Goal: Navigation & Orientation: Find specific page/section

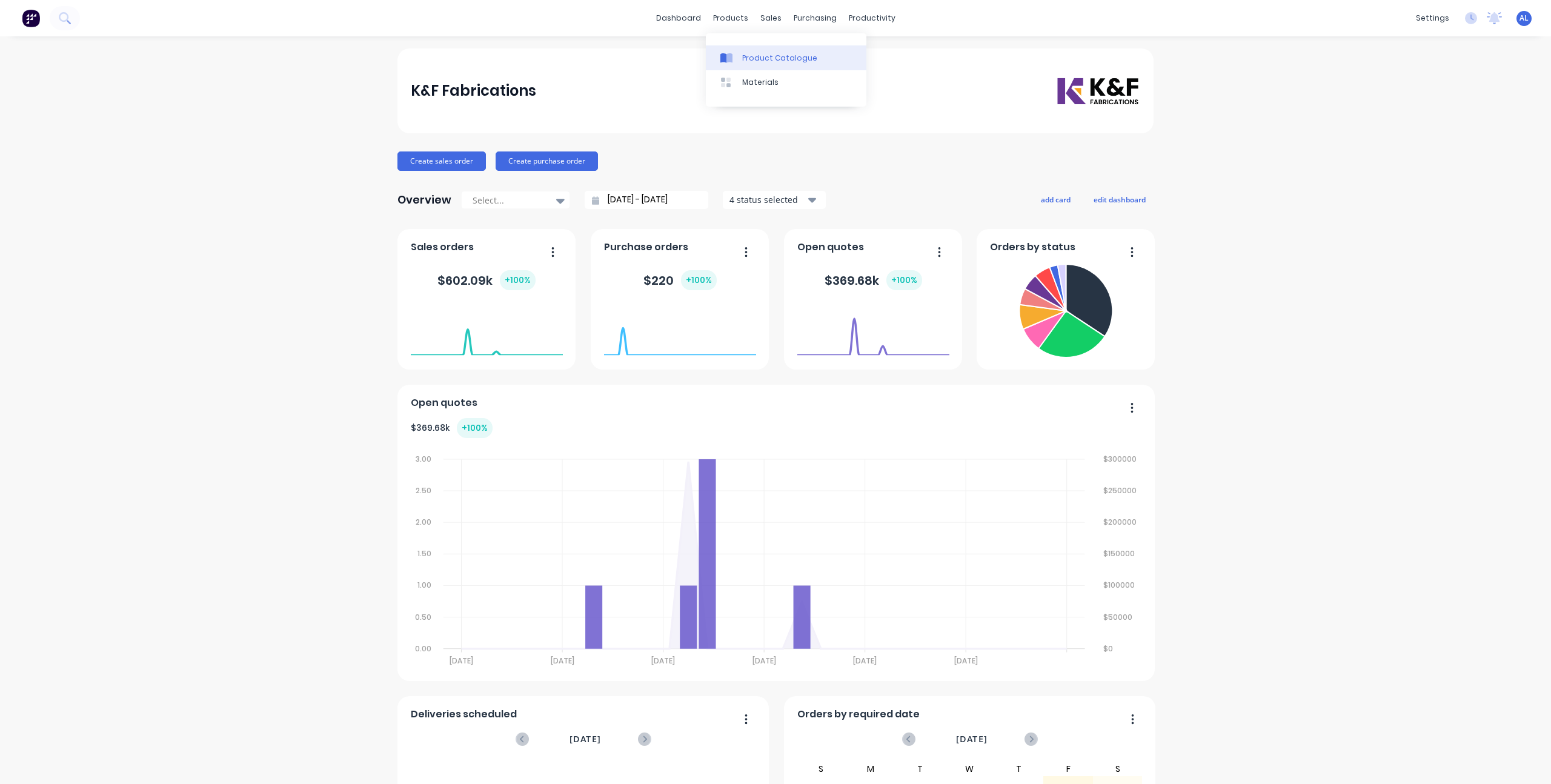
click at [741, 50] on link "Product Catalogue" at bounding box center [786, 57] width 161 height 24
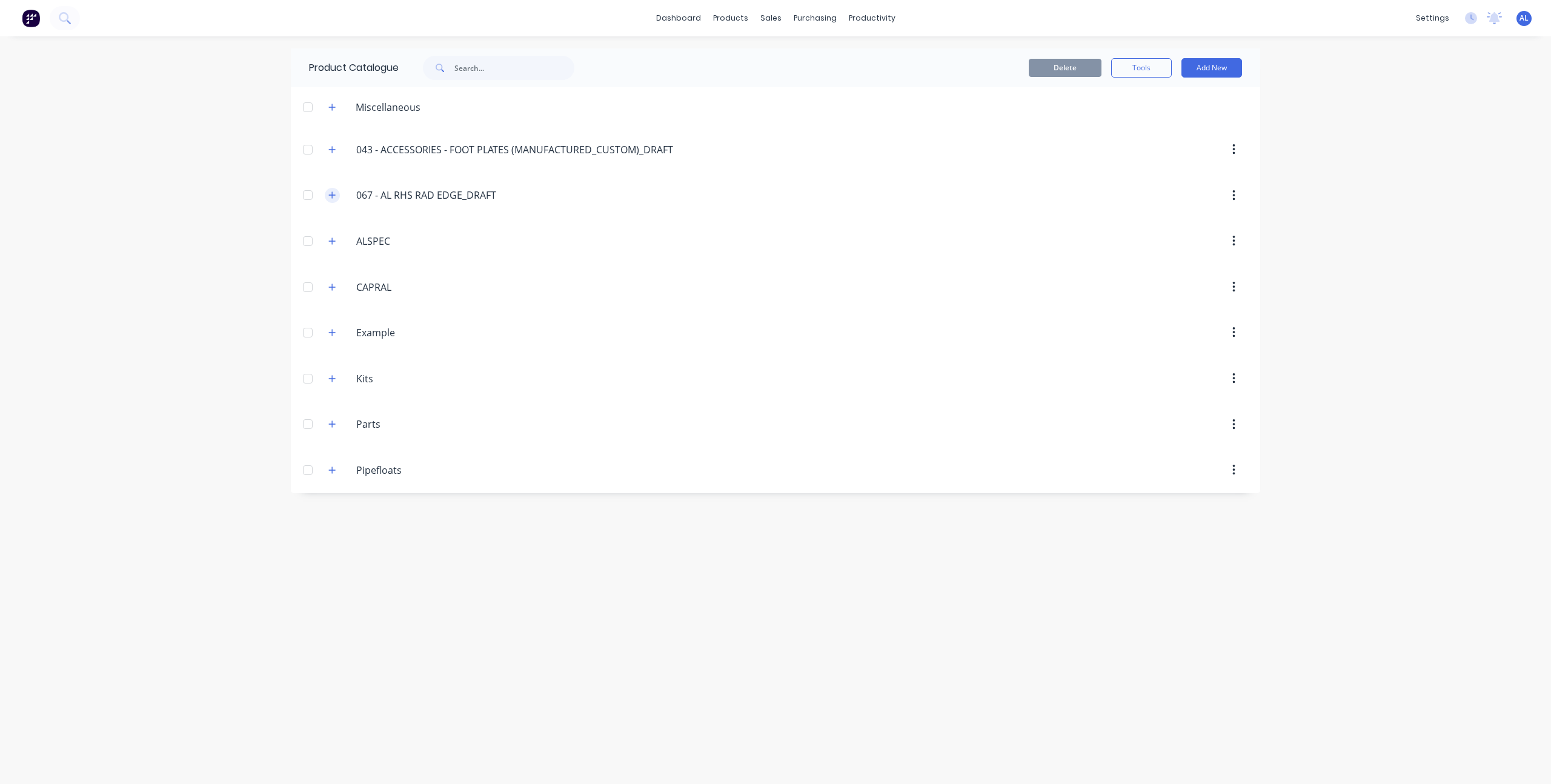
click at [335, 191] on button "button" at bounding box center [332, 195] width 15 height 15
click at [328, 198] on icon "button" at bounding box center [331, 195] width 7 height 9
click at [331, 241] on icon "button" at bounding box center [331, 241] width 7 height 9
click at [336, 198] on button "button" at bounding box center [332, 195] width 15 height 15
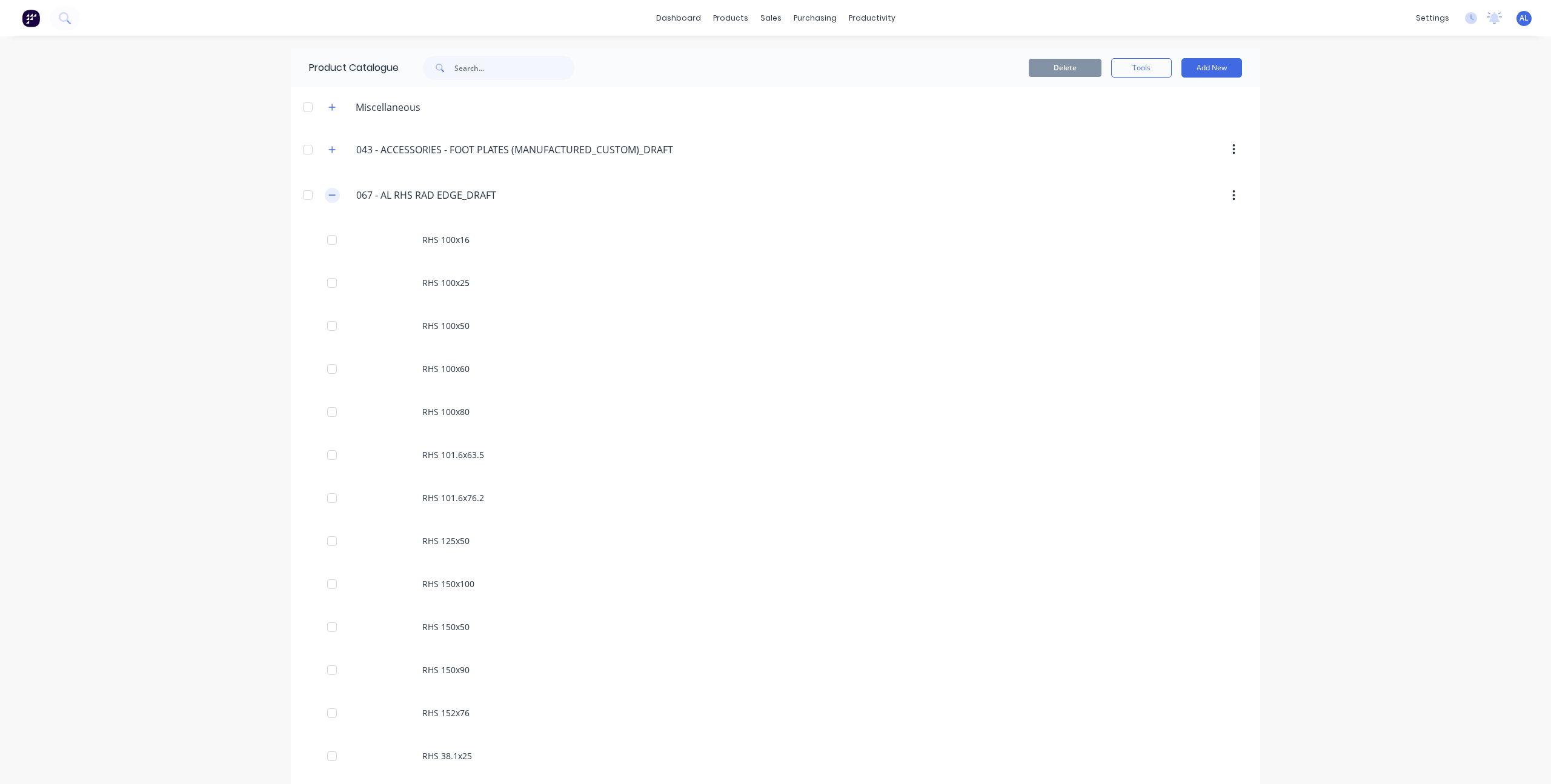
click at [331, 190] on button "button" at bounding box center [332, 195] width 15 height 15
click at [334, 291] on icon "button" at bounding box center [331, 287] width 7 height 9
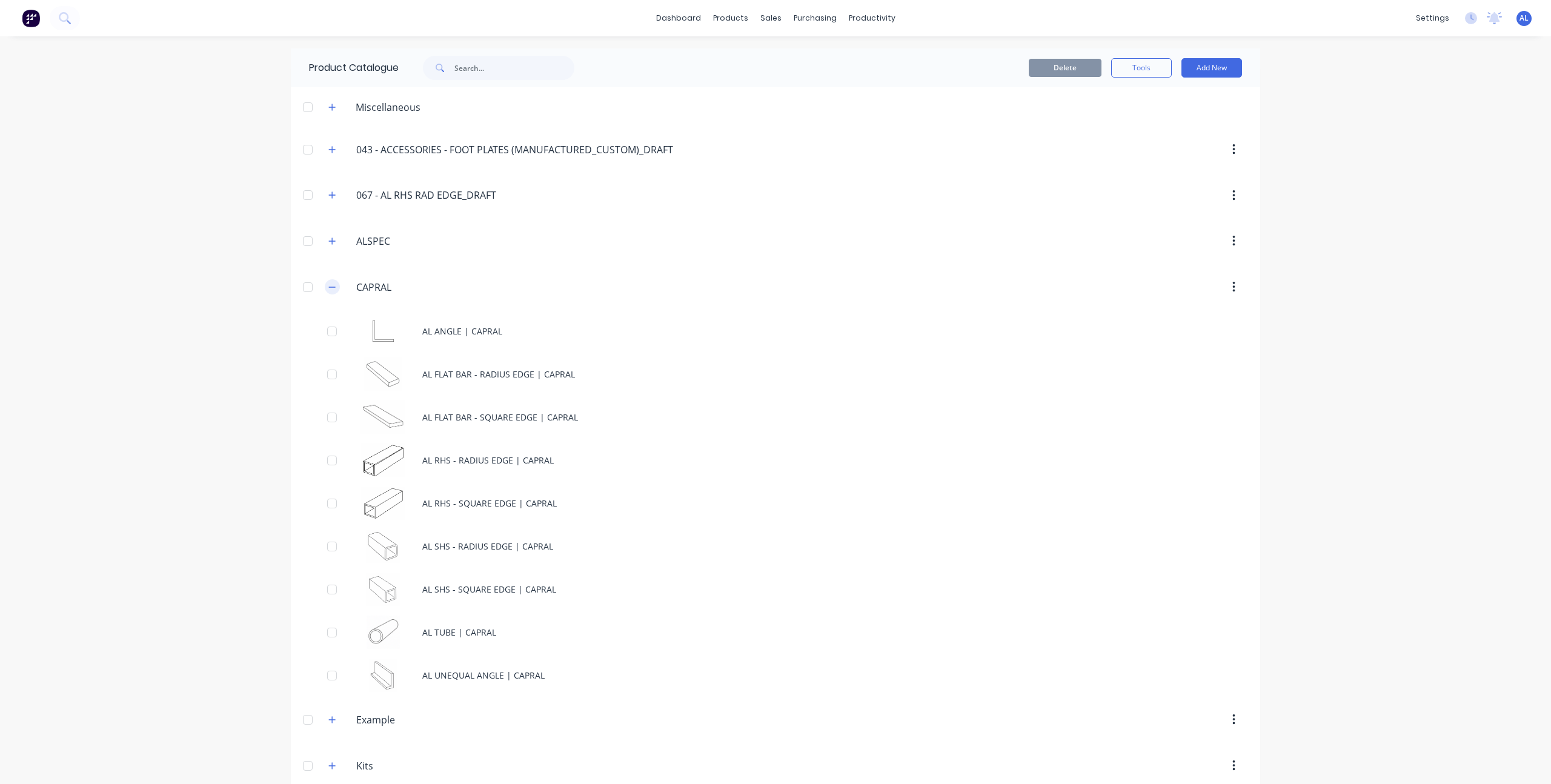
click at [334, 291] on button "button" at bounding box center [332, 286] width 15 height 15
click at [334, 291] on icon "button" at bounding box center [331, 287] width 7 height 9
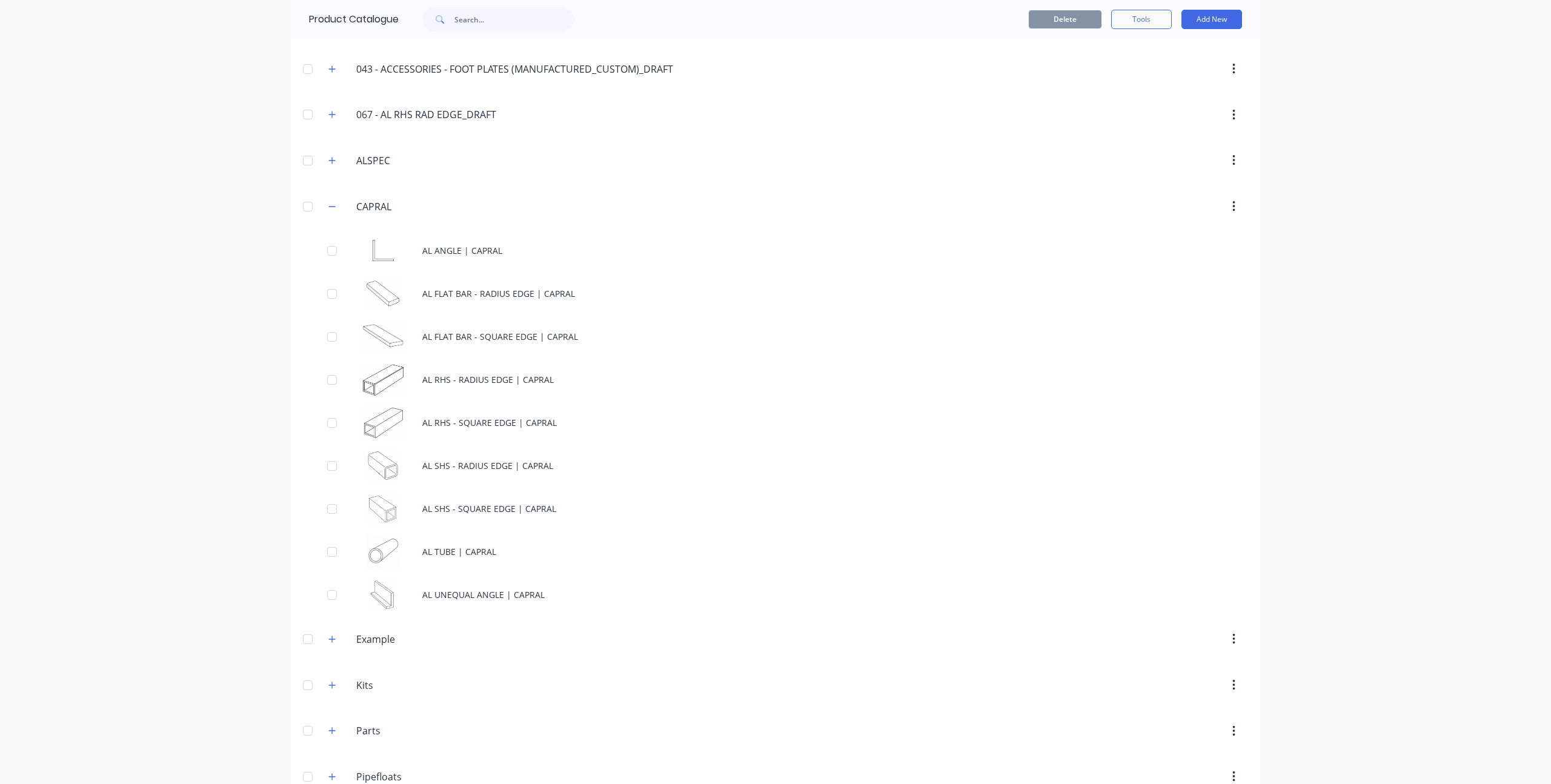
scroll to position [64, 0]
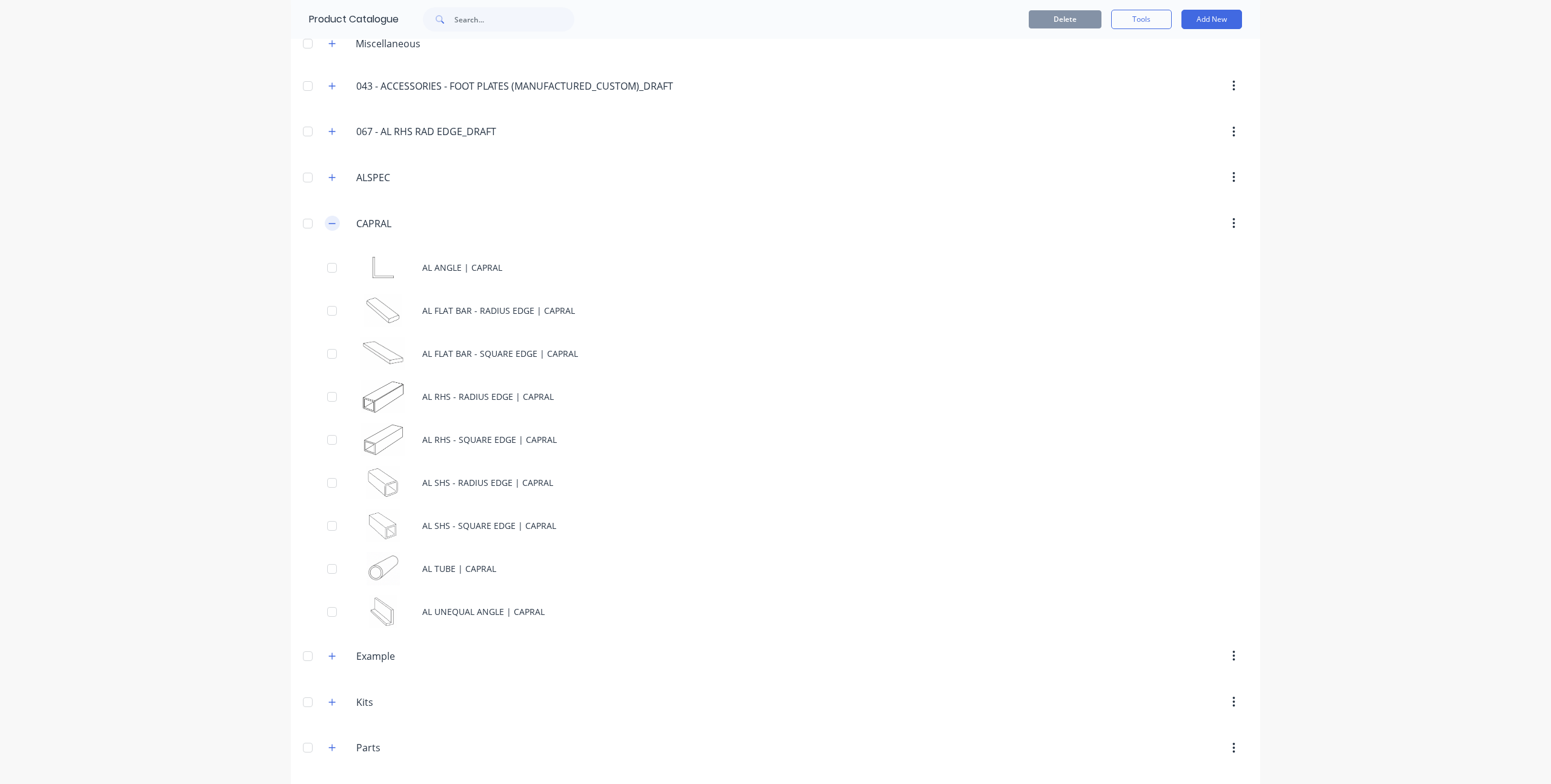
click at [329, 223] on icon "button" at bounding box center [332, 223] width 6 height 1
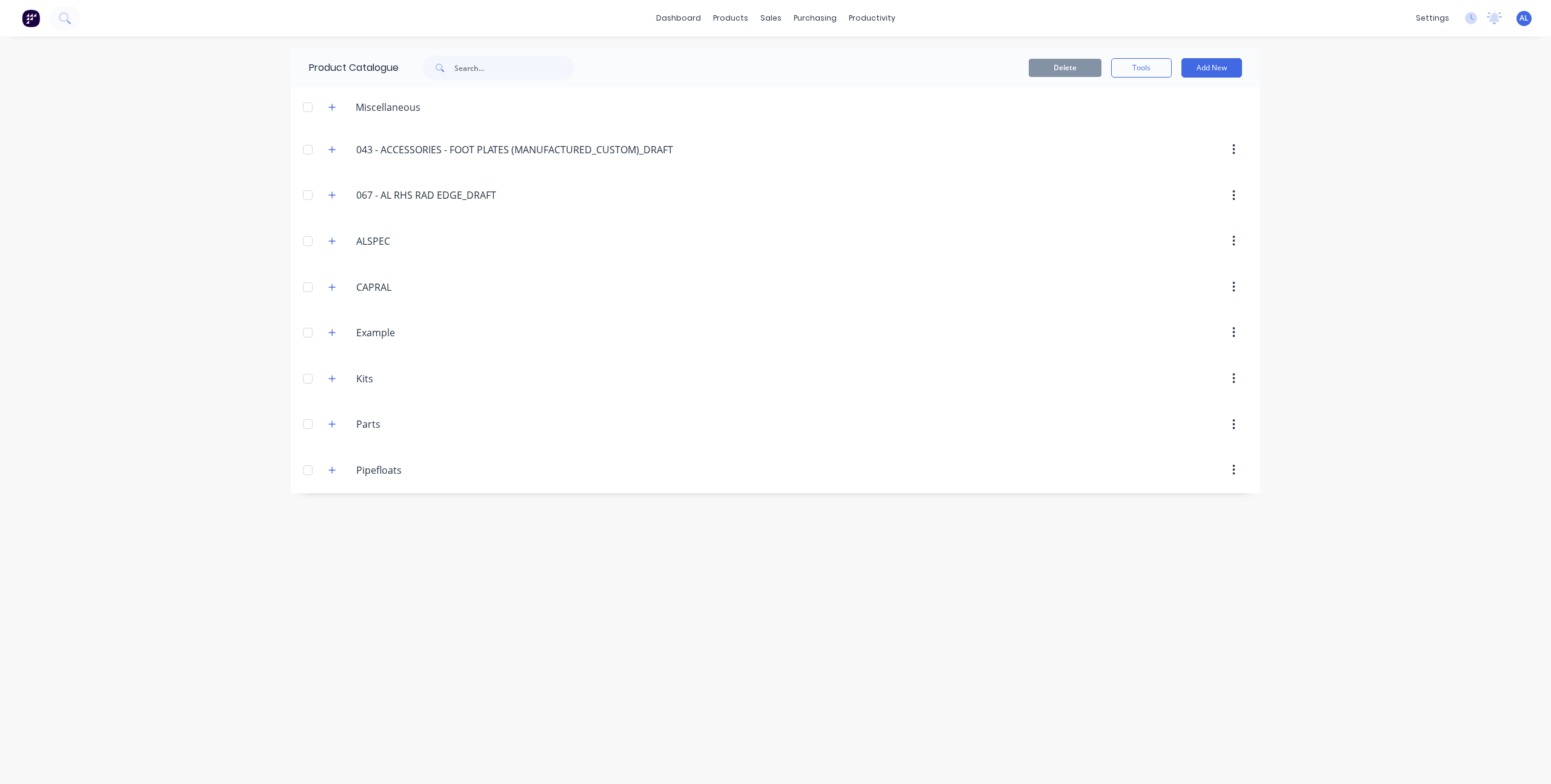
scroll to position [0, 0]
click at [1344, 257] on div "dashboard products sales purchasing productivity dashboard products Product Cat…" at bounding box center [776, 392] width 1551 height 784
click at [234, 339] on div "dashboard products sales purchasing productivity dashboard products Product Cat…" at bounding box center [776, 392] width 1551 height 784
click at [331, 193] on icon "button" at bounding box center [331, 195] width 7 height 9
click at [325, 200] on button "button" at bounding box center [332, 195] width 15 height 15
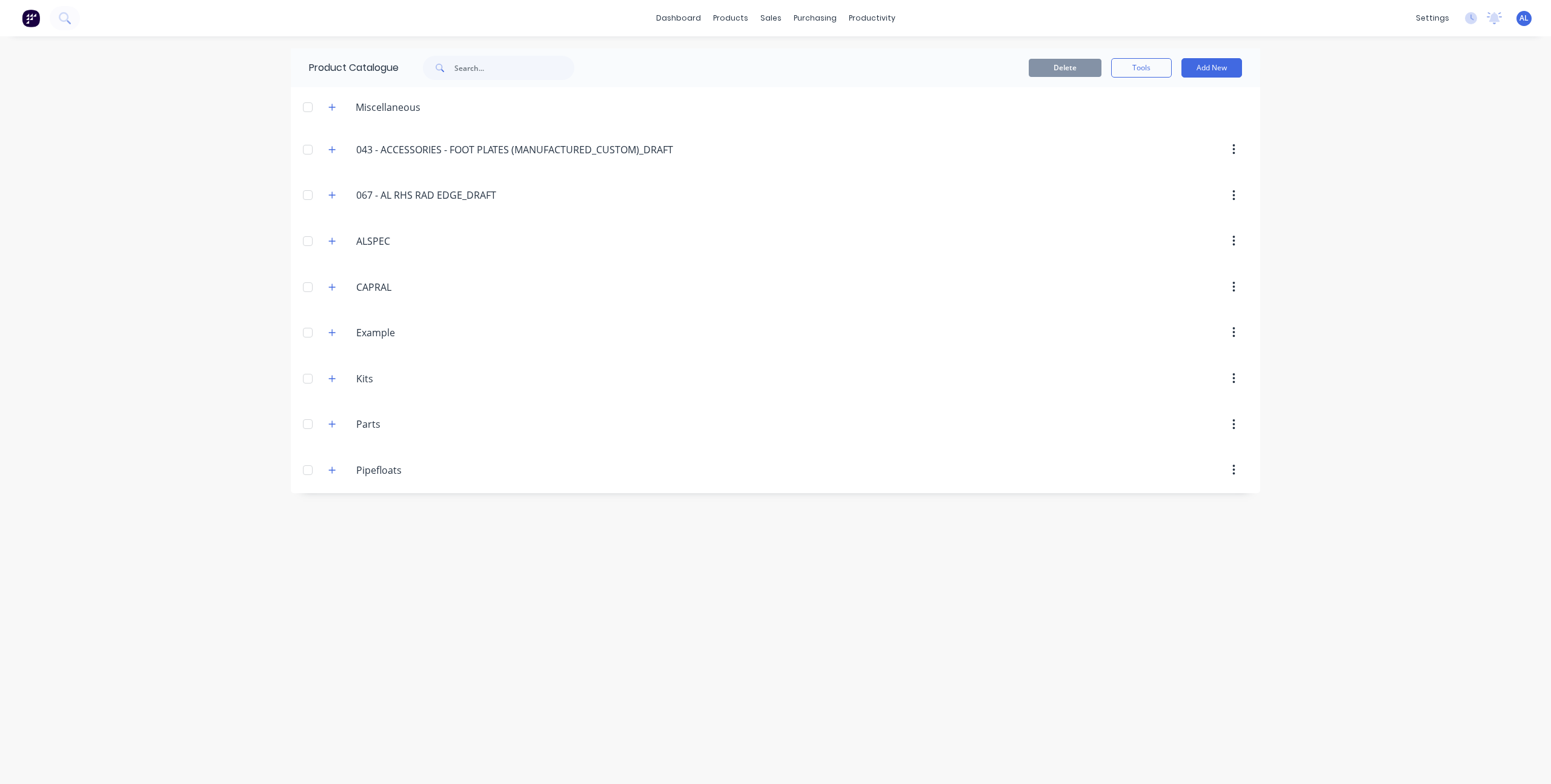
click at [234, 221] on div "dashboard products sales purchasing productivity dashboard products Product Cat…" at bounding box center [776, 392] width 1551 height 784
click at [348, 554] on div "Product Catalogue Delete Tools Add New Miscellaneous 043.-.ACCESSORIES.-.FOOT.P…" at bounding box center [776, 410] width 969 height 723
click at [282, 504] on div "dashboard products sales purchasing productivity dashboard products Product Cat…" at bounding box center [776, 392] width 1551 height 784
click at [249, 190] on div "dashboard products sales purchasing productivity dashboard products Product Cat…" at bounding box center [776, 392] width 1551 height 784
click at [665, 19] on link "dashboard" at bounding box center [679, 17] width 57 height 18
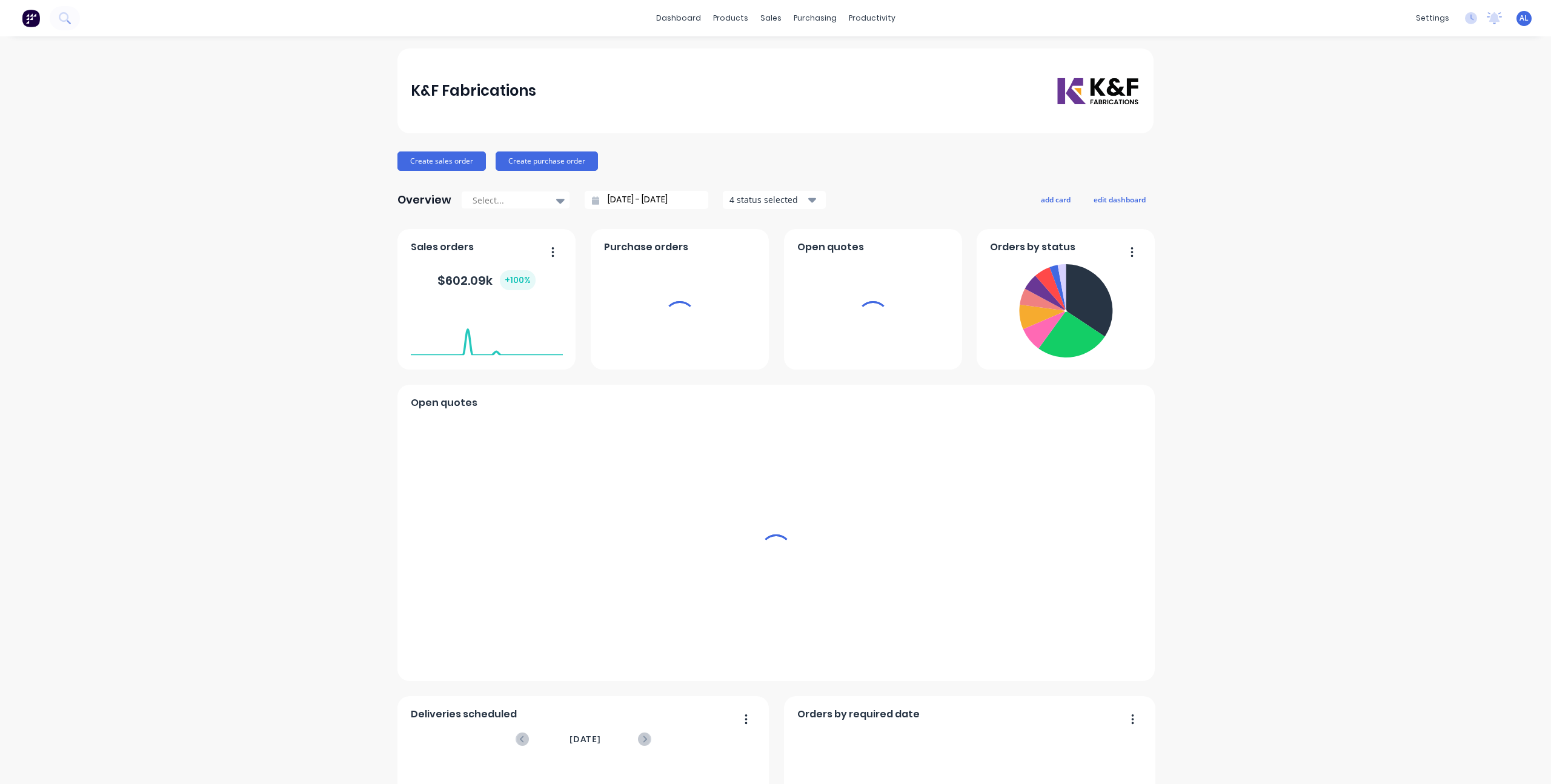
click at [282, 297] on div "K&F Fabrications Create sales order Create purchase order Overview Select... [D…" at bounding box center [776, 520] width 1551 height 944
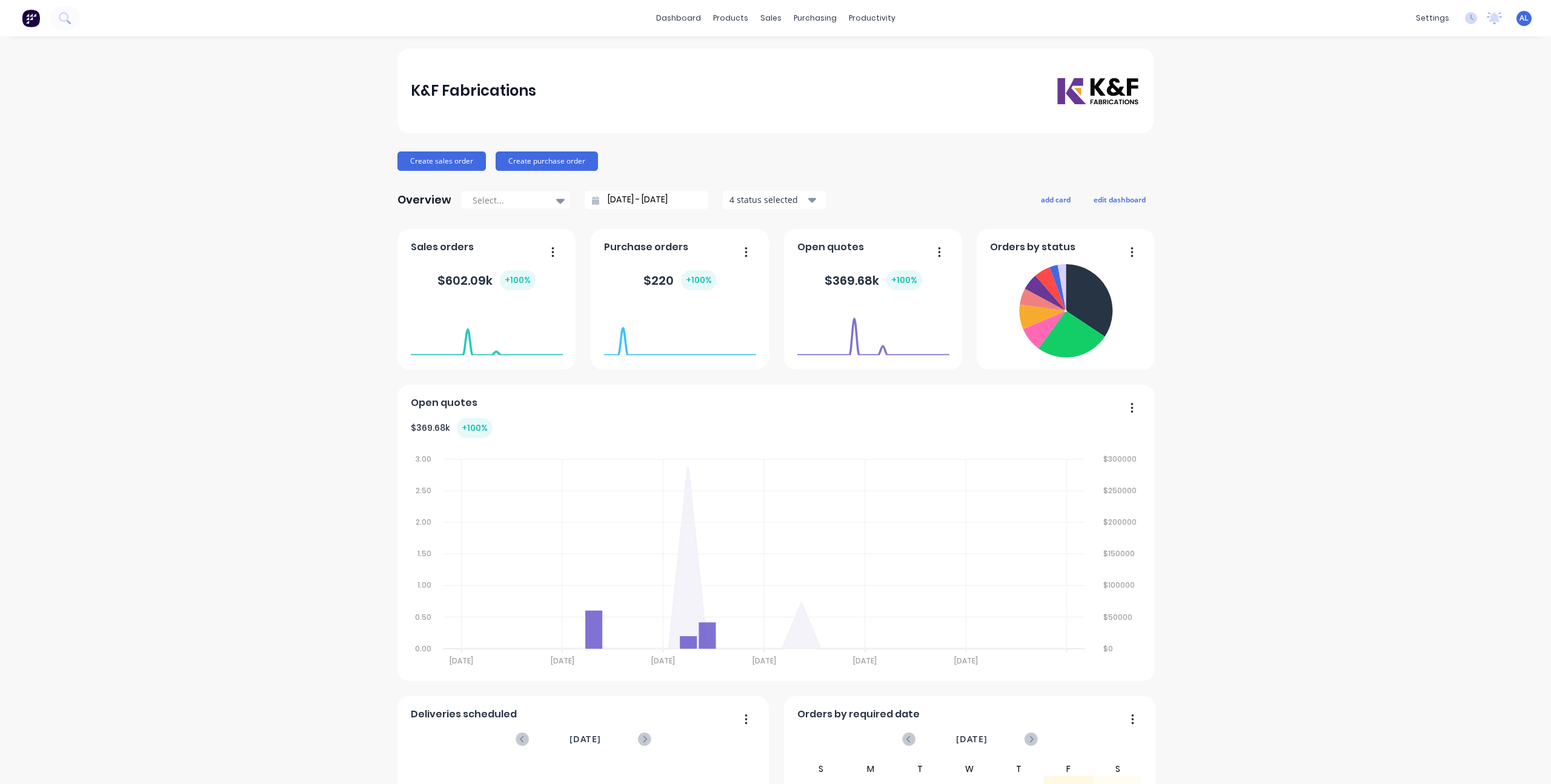
click at [1192, 345] on div "K&F Fabrications Create sales order Create purchase order Overview Select... [D…" at bounding box center [776, 520] width 1551 height 944
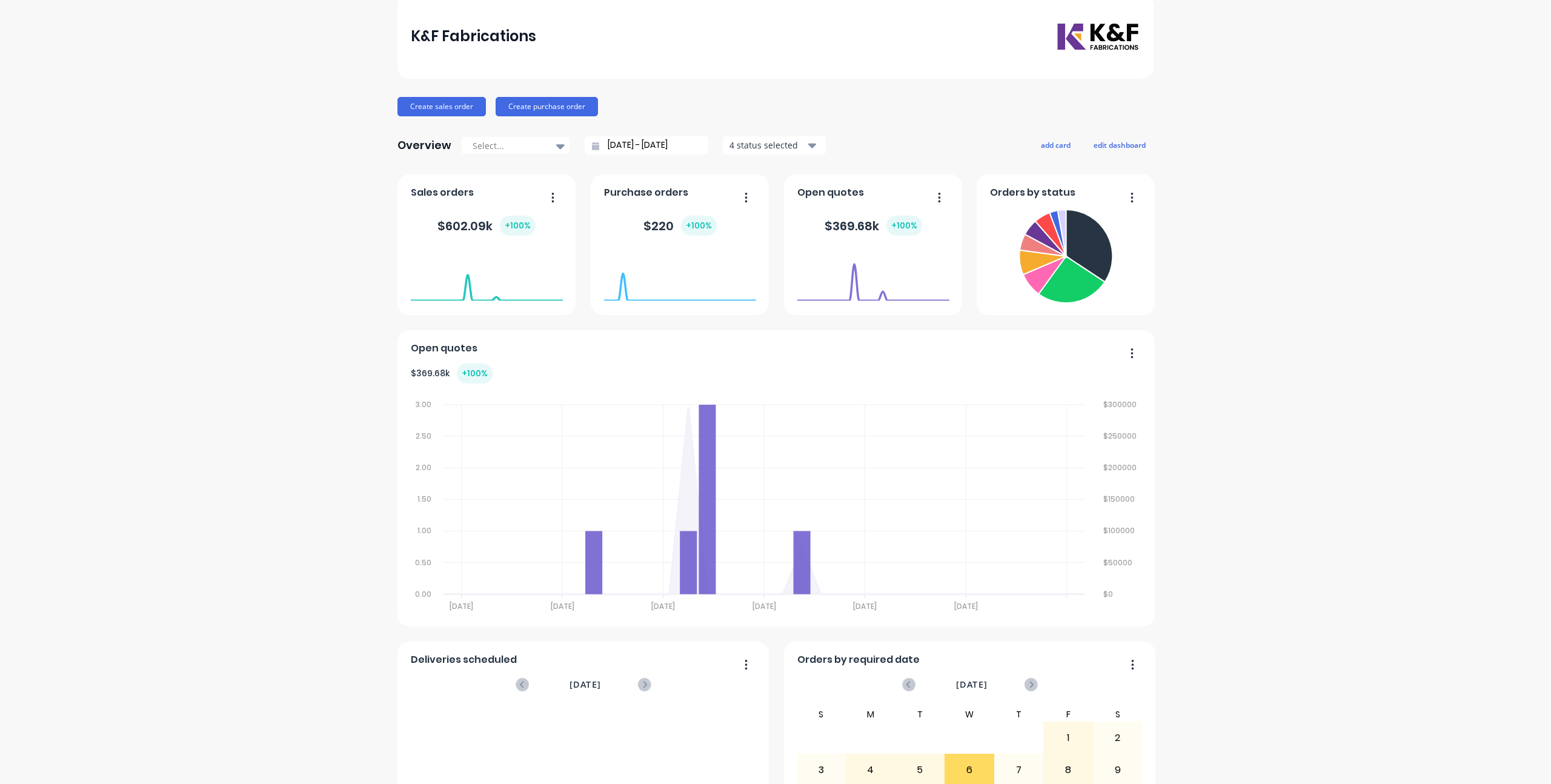
scroll to position [152, 0]
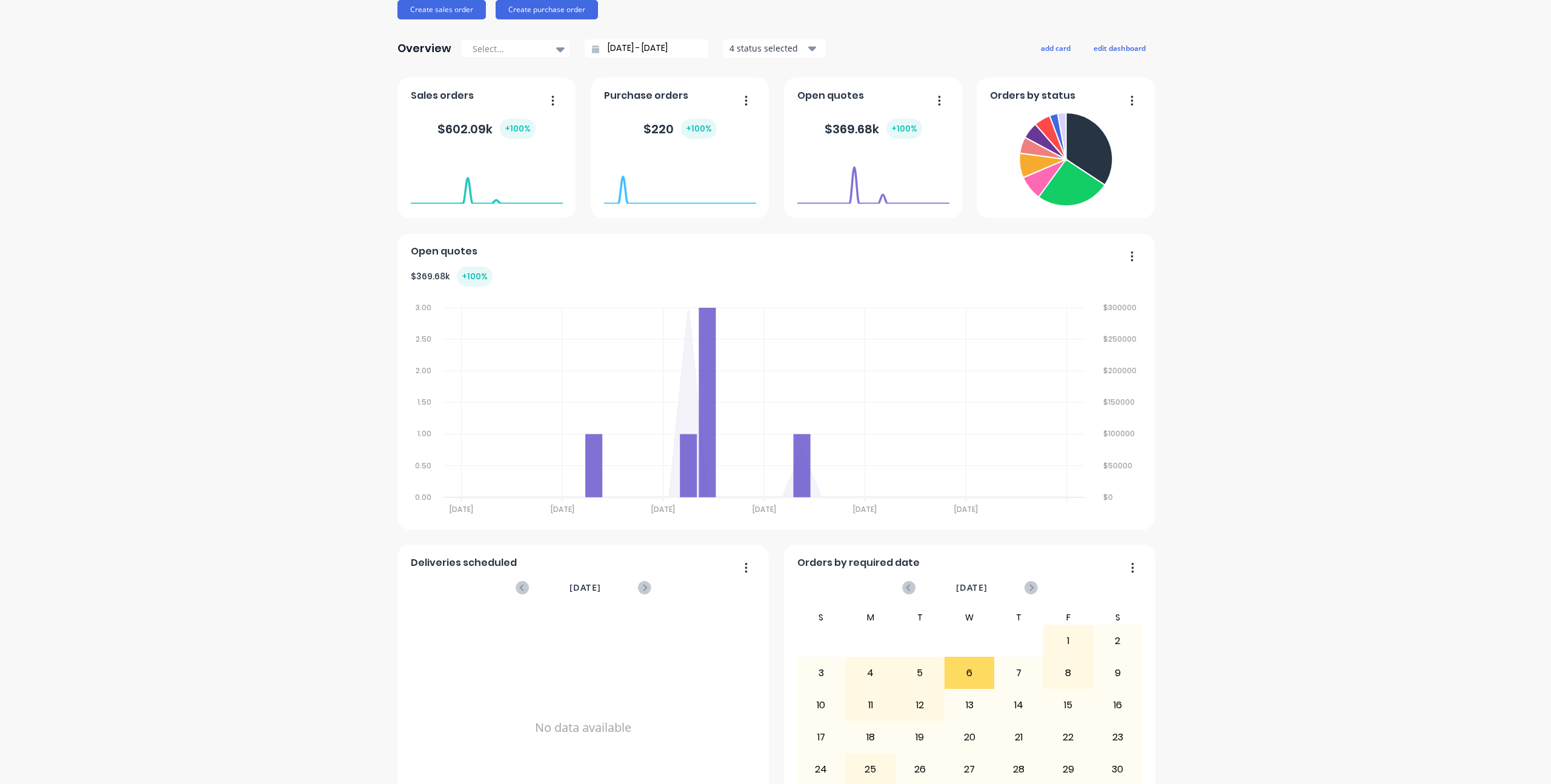
click at [1244, 185] on div "K&F Fabrications Create sales order Create purchase order Overview Select... [D…" at bounding box center [776, 369] width 1551 height 944
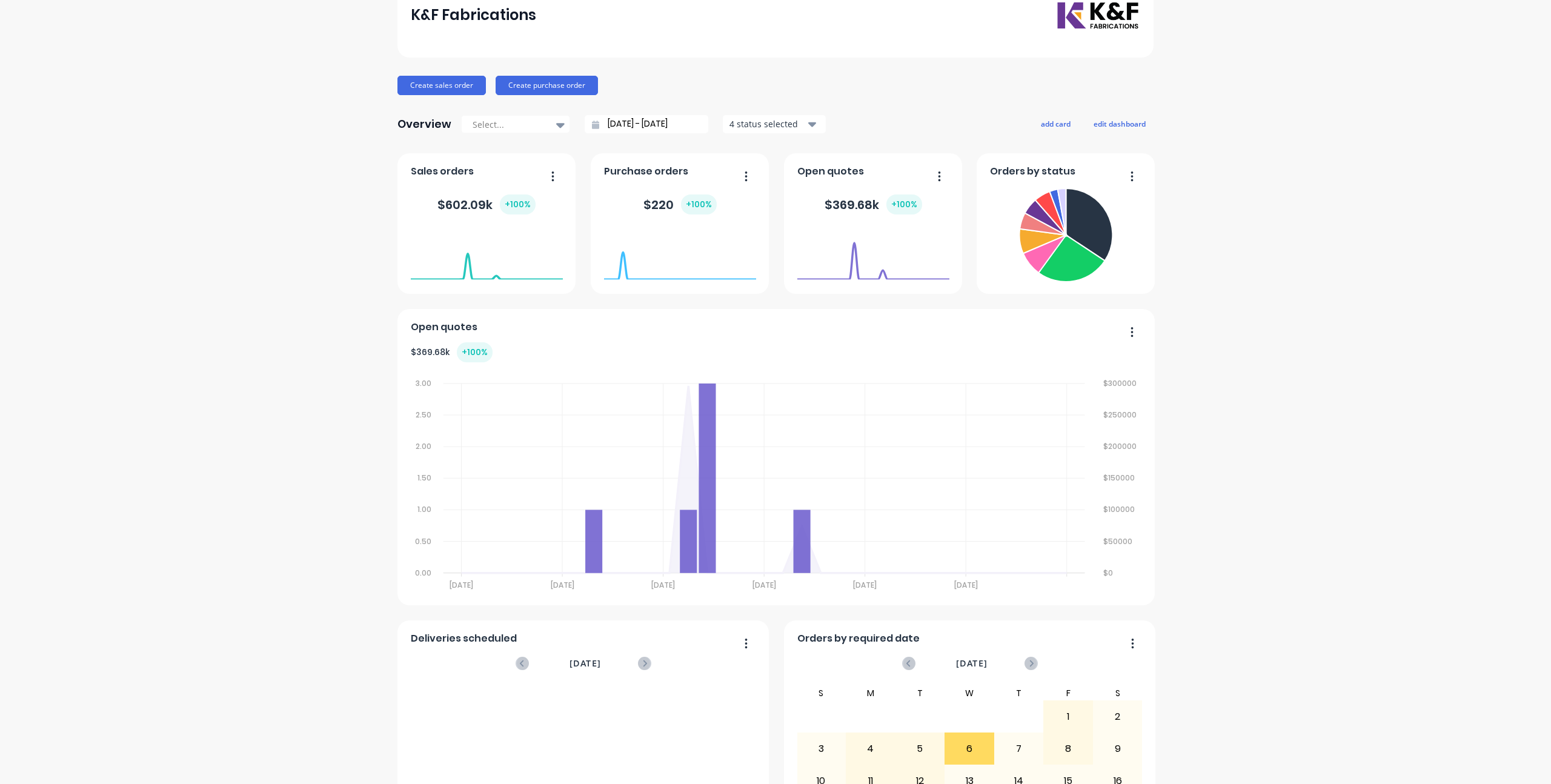
scroll to position [0, 0]
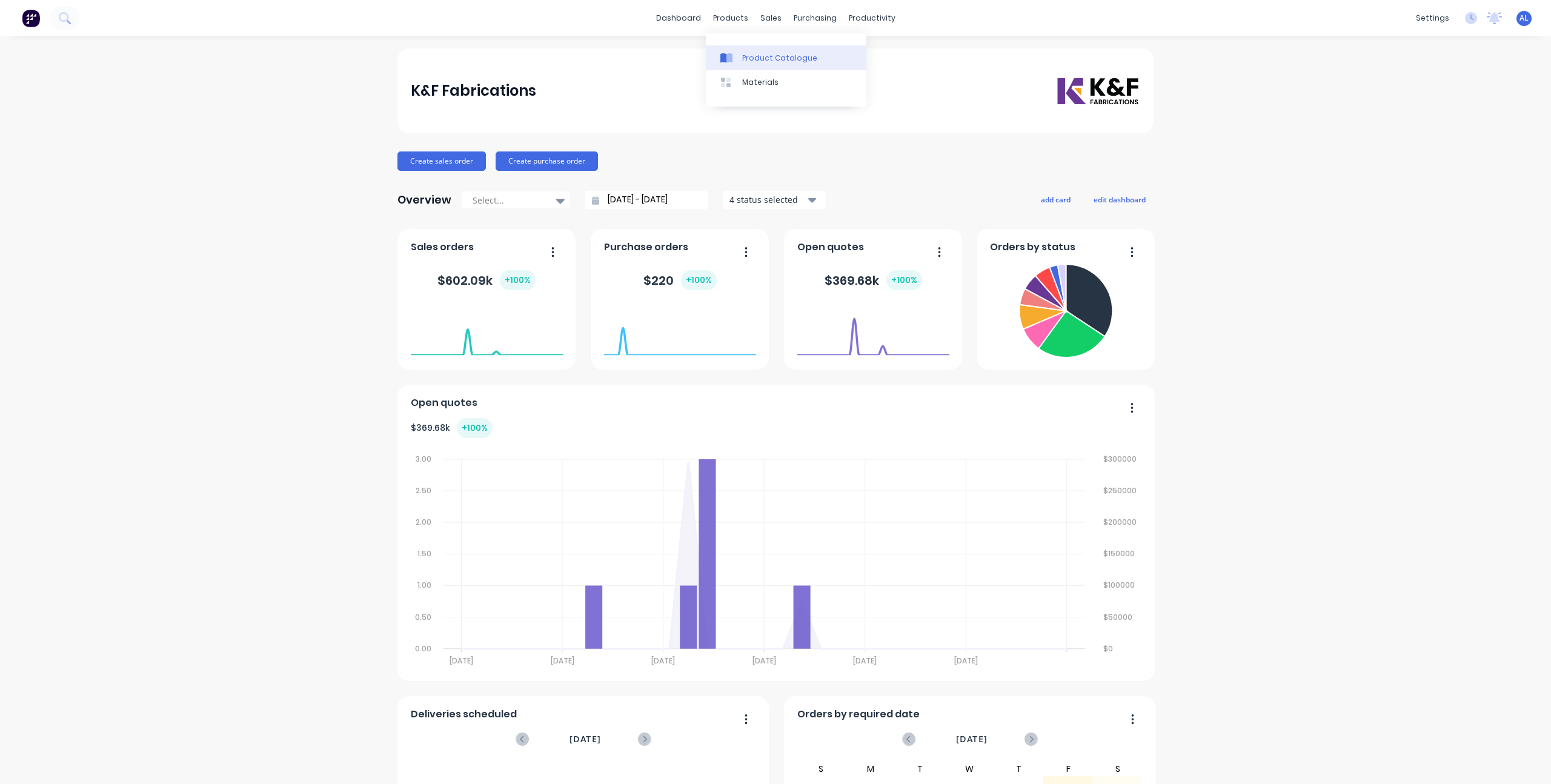
click at [738, 54] on div at bounding box center [729, 58] width 18 height 11
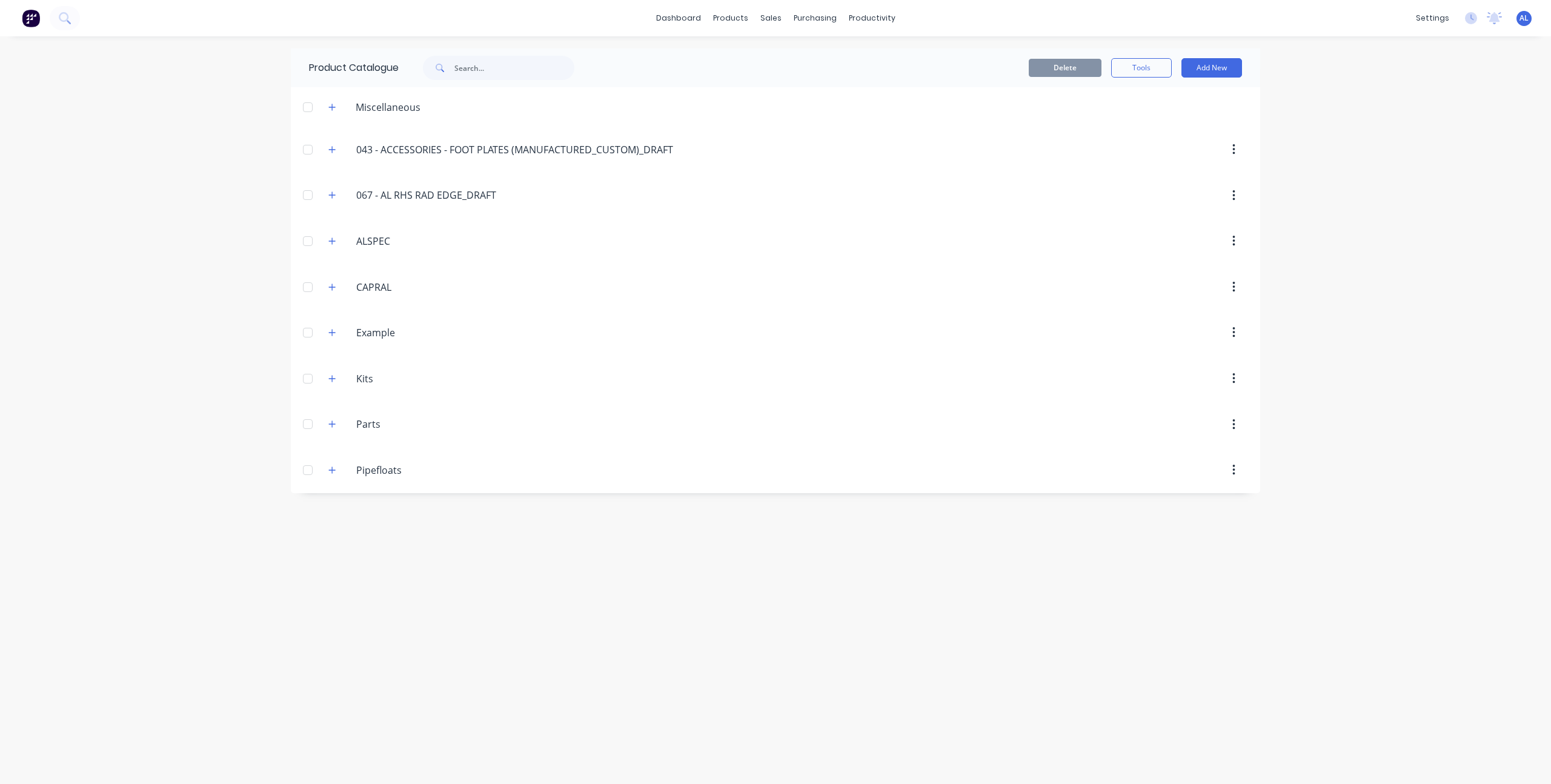
click at [143, 236] on div "dashboard products sales purchasing productivity dashboard products Product Cat…" at bounding box center [776, 392] width 1551 height 784
click at [331, 286] on icon "button" at bounding box center [331, 287] width 7 height 9
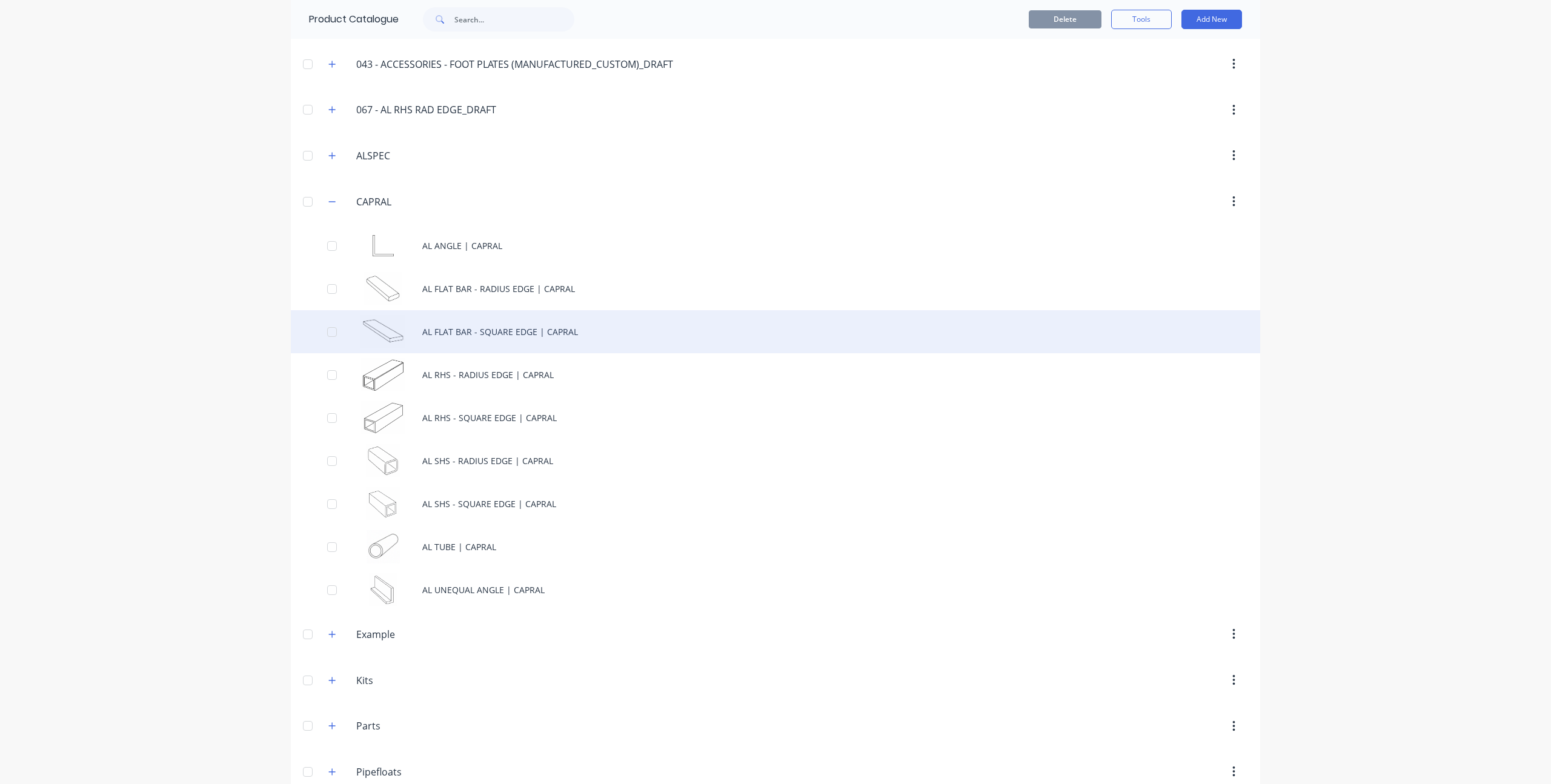
scroll to position [87, 0]
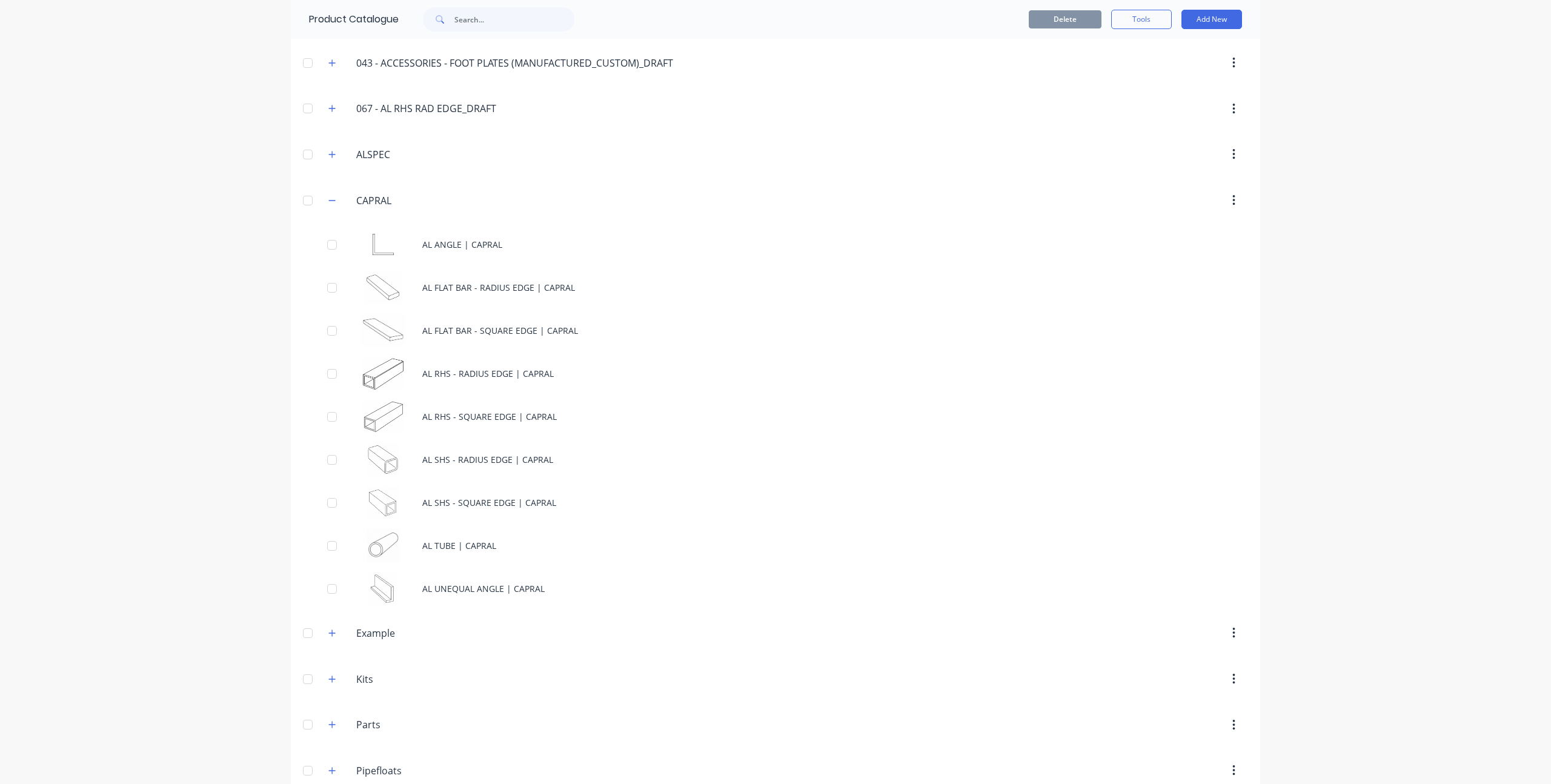
click at [207, 332] on div "dashboard products sales purchasing productivity dashboard products Product Cat…" at bounding box center [776, 392] width 1551 height 784
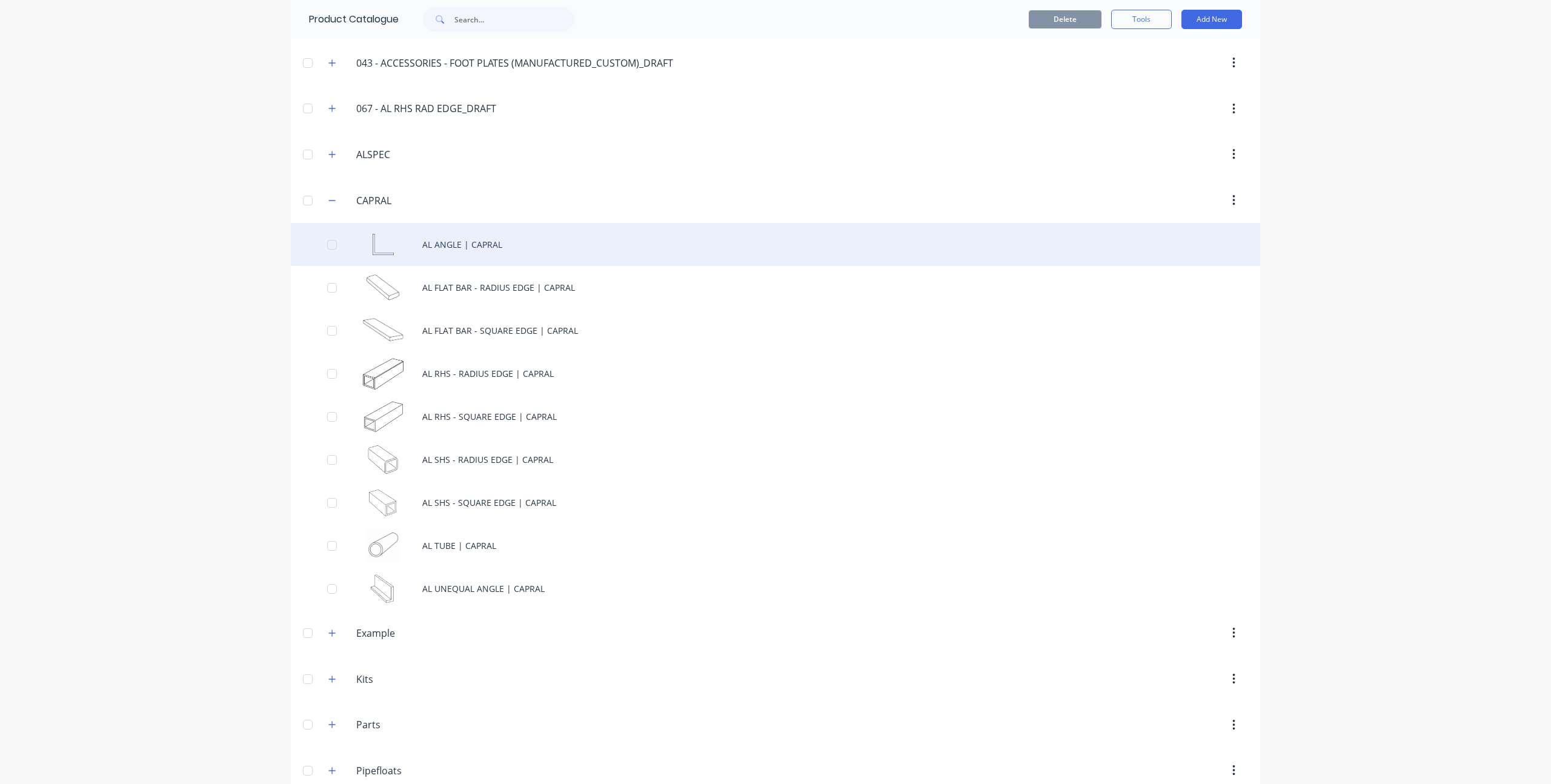
click at [461, 239] on div "AL ANGLE | CAPRAL" at bounding box center [776, 245] width 969 height 43
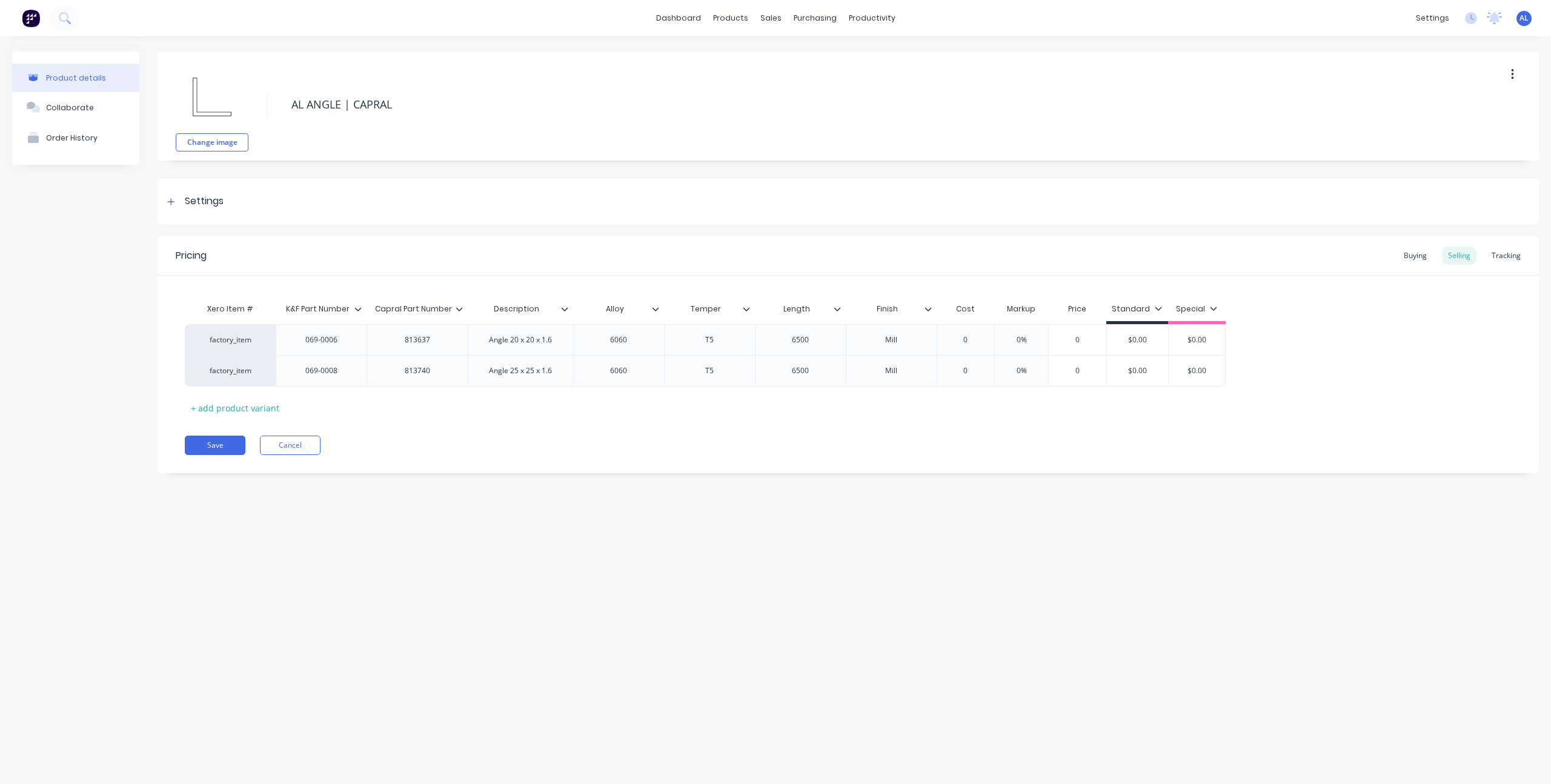
type textarea "x"
click at [132, 233] on div "Product details Collaborate Order History" at bounding box center [75, 272] width 127 height 440
click at [616, 484] on div "Change image AL ANGLE | CAPRAL Settings Product Options I buy this item I sell …" at bounding box center [848, 272] width 1381 height 440
click at [520, 539] on div "Product details Collaborate Order History Change image AL ANGLE | CAPRAL Settin…" at bounding box center [776, 398] width 1551 height 723
click at [751, 60] on div "Product Catalogue" at bounding box center [783, 58] width 75 height 11
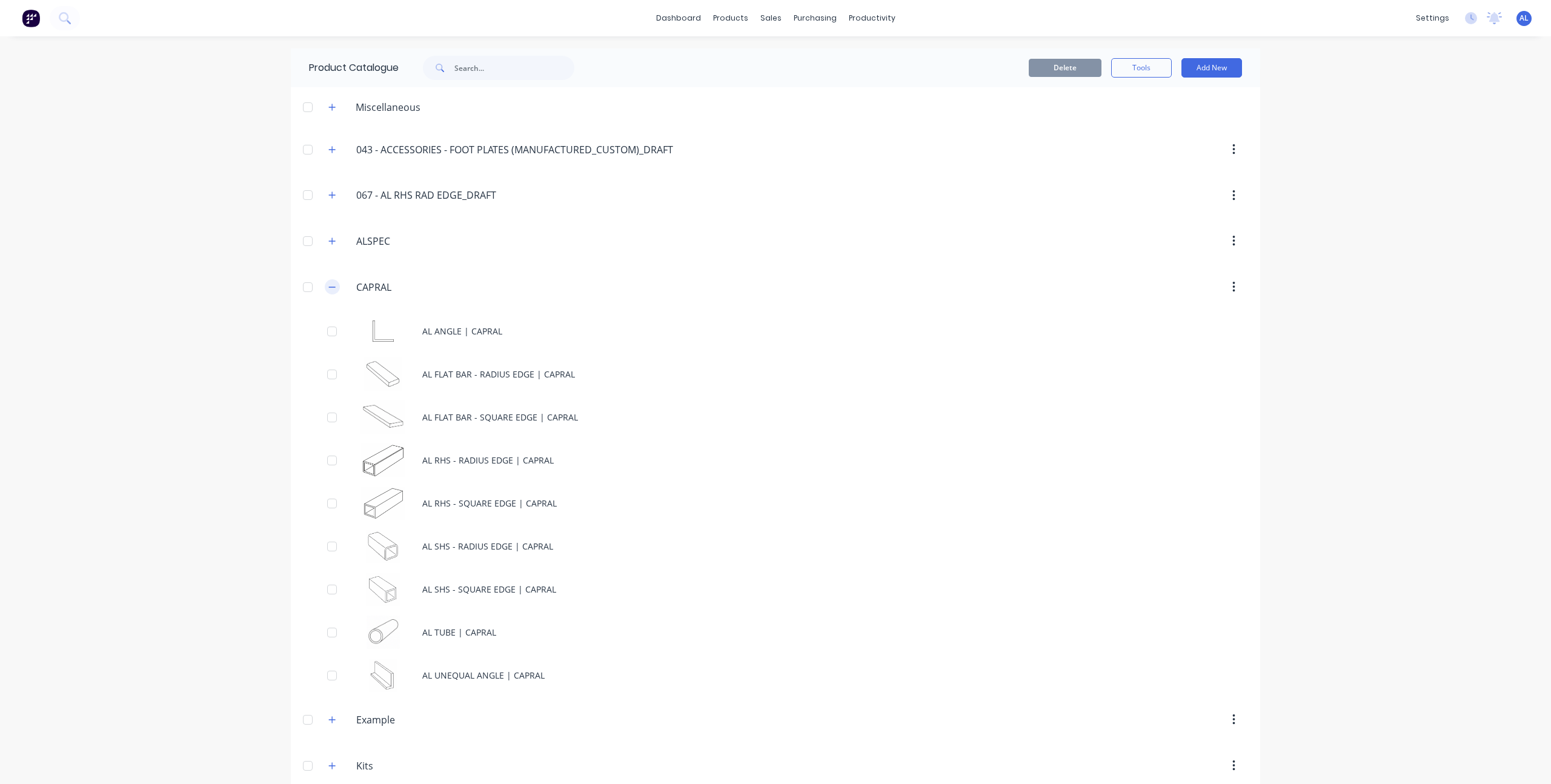
click at [325, 287] on button "button" at bounding box center [332, 286] width 15 height 15
click at [215, 373] on div "dashboard products sales purchasing productivity dashboard products Product Cat…" at bounding box center [776, 392] width 1551 height 784
click at [333, 333] on icon "button" at bounding box center [331, 332] width 7 height 9
click at [333, 333] on button "button" at bounding box center [332, 332] width 15 height 15
click at [238, 554] on div "dashboard products sales purchasing productivity dashboard products Product Cat…" at bounding box center [776, 392] width 1551 height 784
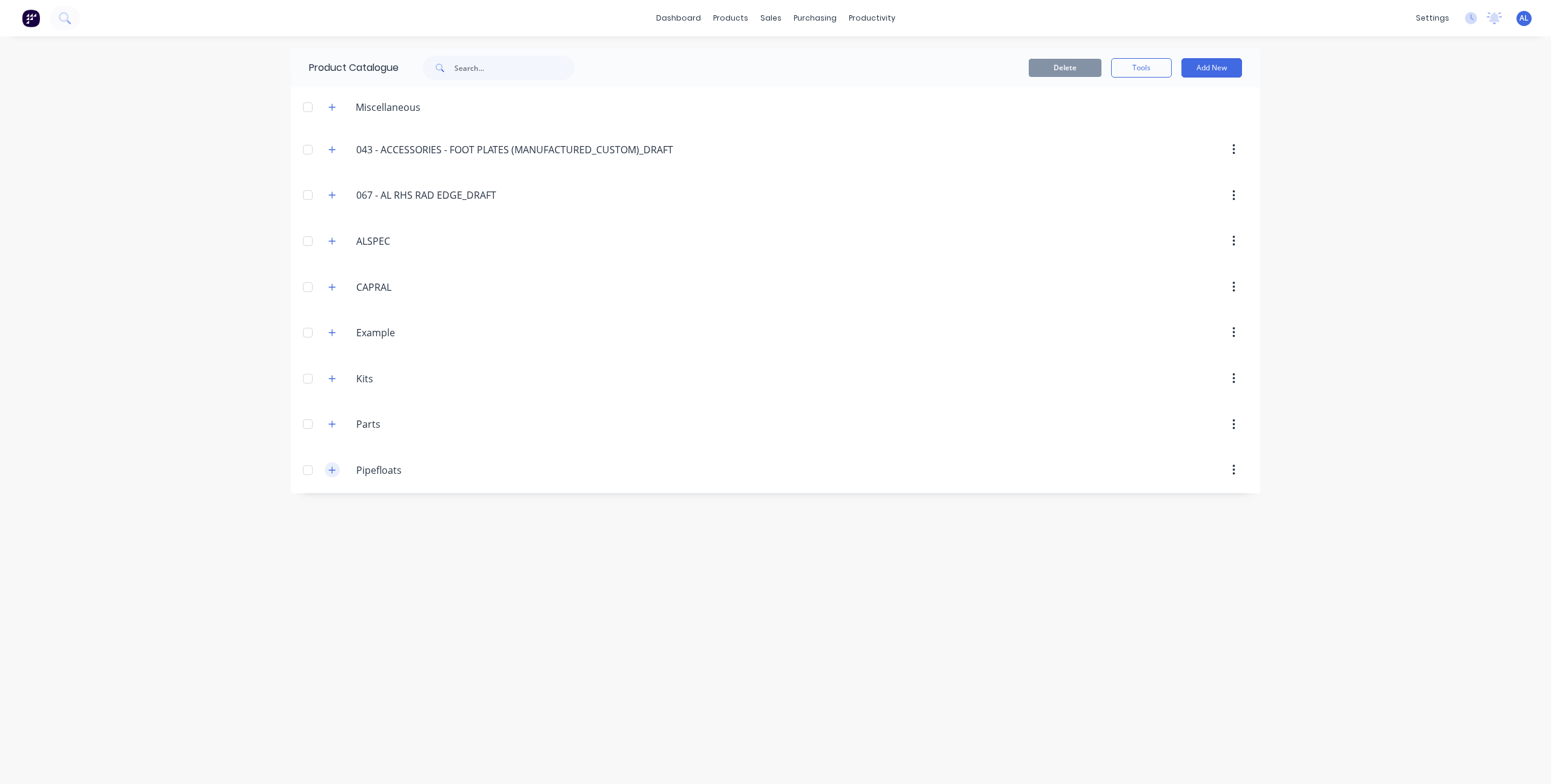
click at [327, 470] on button "button" at bounding box center [332, 469] width 15 height 15
click at [206, 485] on div "dashboard products sales purchasing productivity dashboard products Product Cat…" at bounding box center [776, 392] width 1551 height 784
click at [279, 337] on div "dashboard products sales purchasing productivity dashboard products Product Cat…" at bounding box center [776, 392] width 1551 height 784
click at [699, 14] on link "dashboard" at bounding box center [679, 17] width 57 height 18
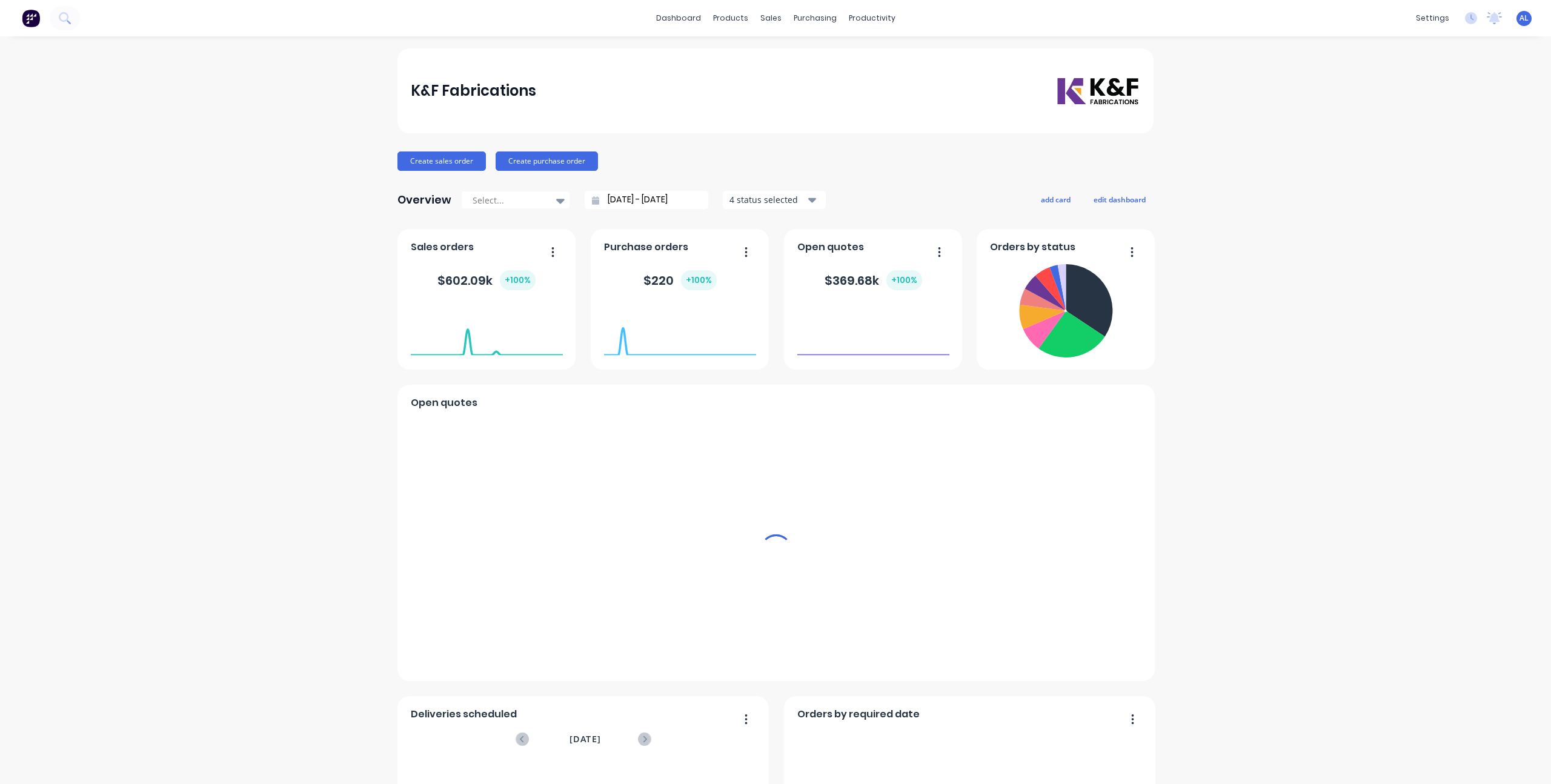
click at [1322, 215] on div "K&F Fabrications Create sales order Create purchase order Overview Select... [D…" at bounding box center [776, 520] width 1551 height 944
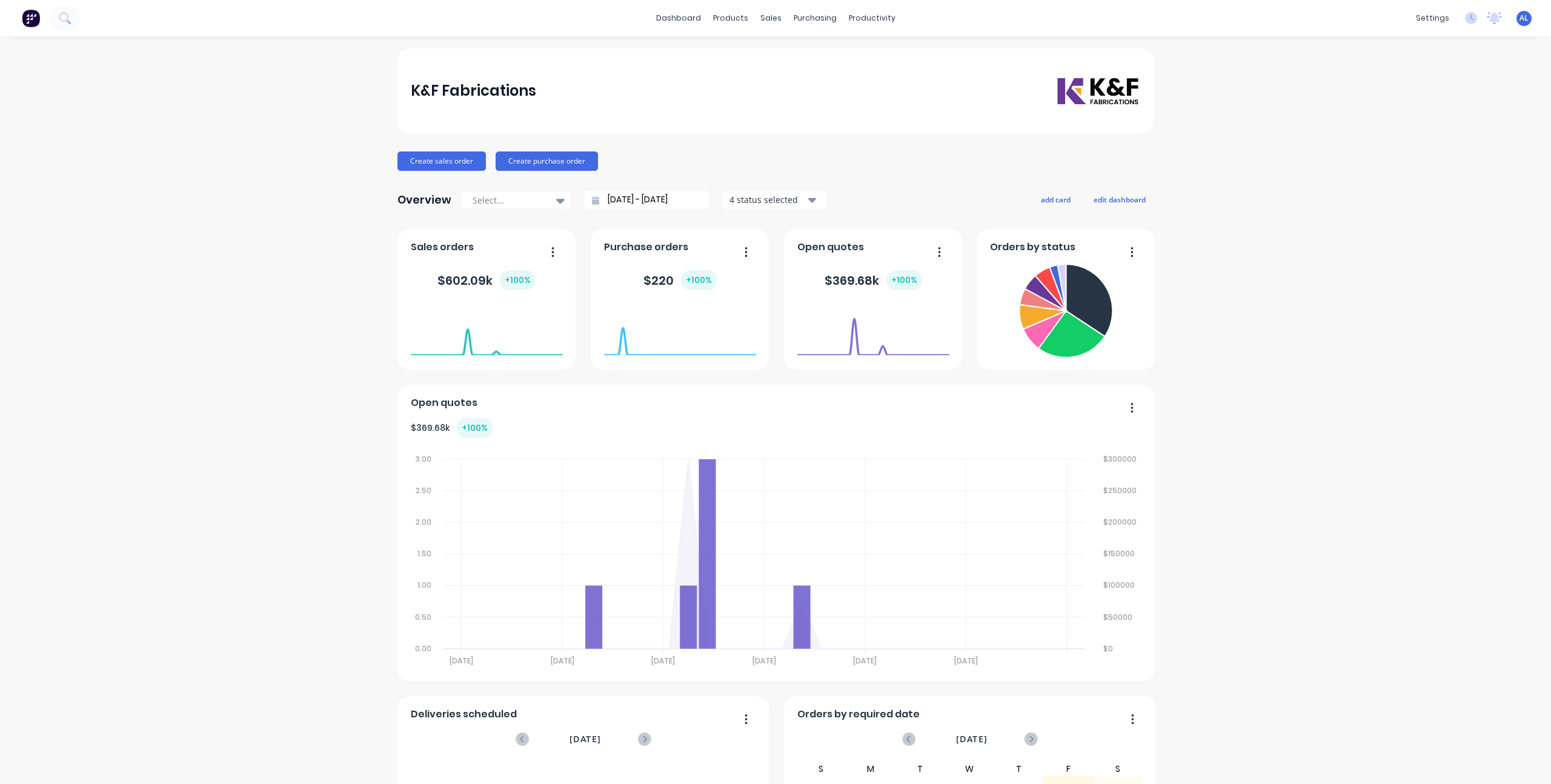
click at [1283, 167] on div "K&F Fabrications Create sales order Create purchase order Overview Select... [D…" at bounding box center [776, 520] width 1551 height 944
click at [404, 244] on div "Sales orders $ 602.09k + 100 %" at bounding box center [486, 299] width 178 height 141
click at [770, 52] on icon at bounding box center [770, 58] width 11 height 11
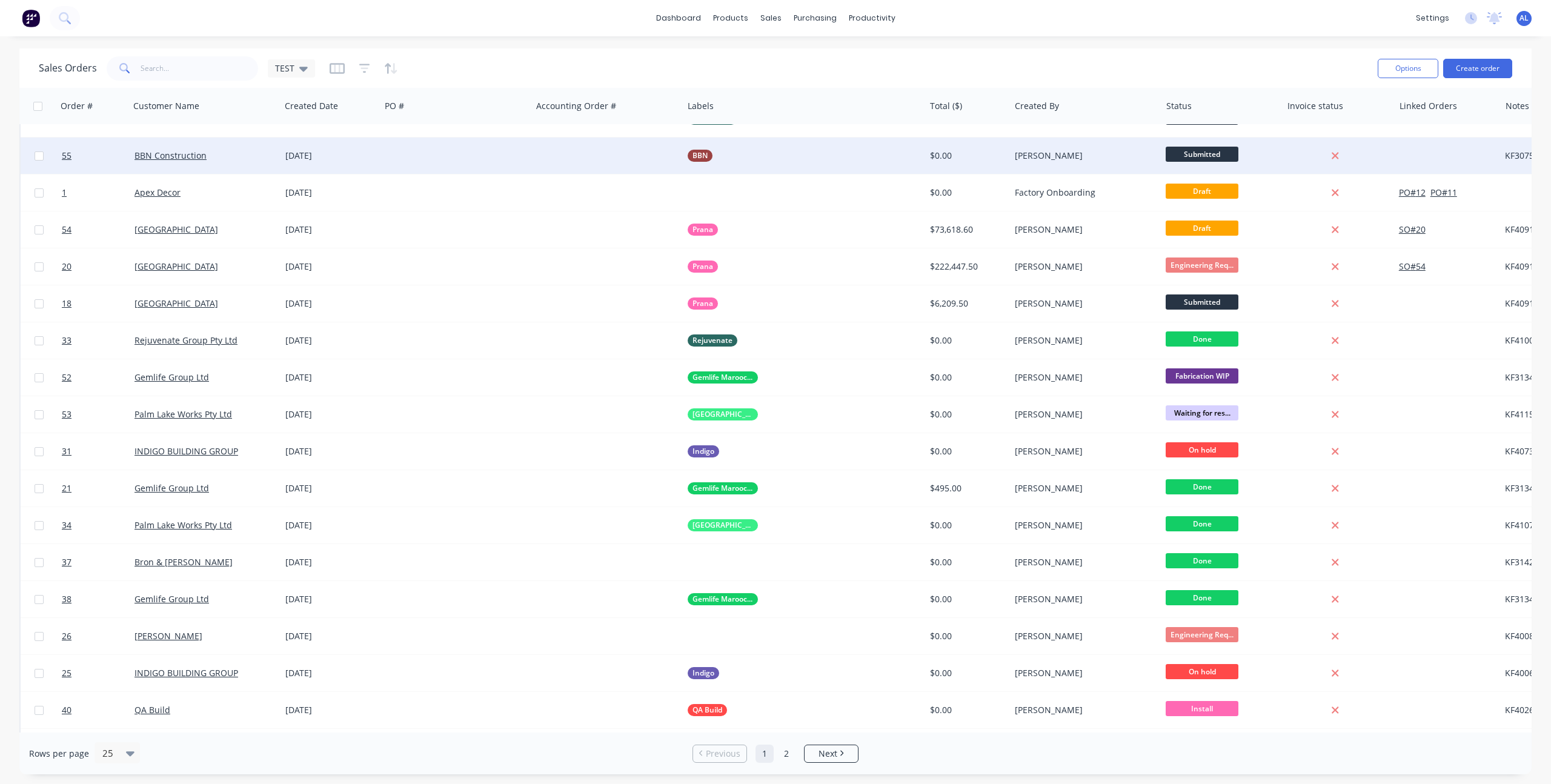
scroll to position [322, 0]
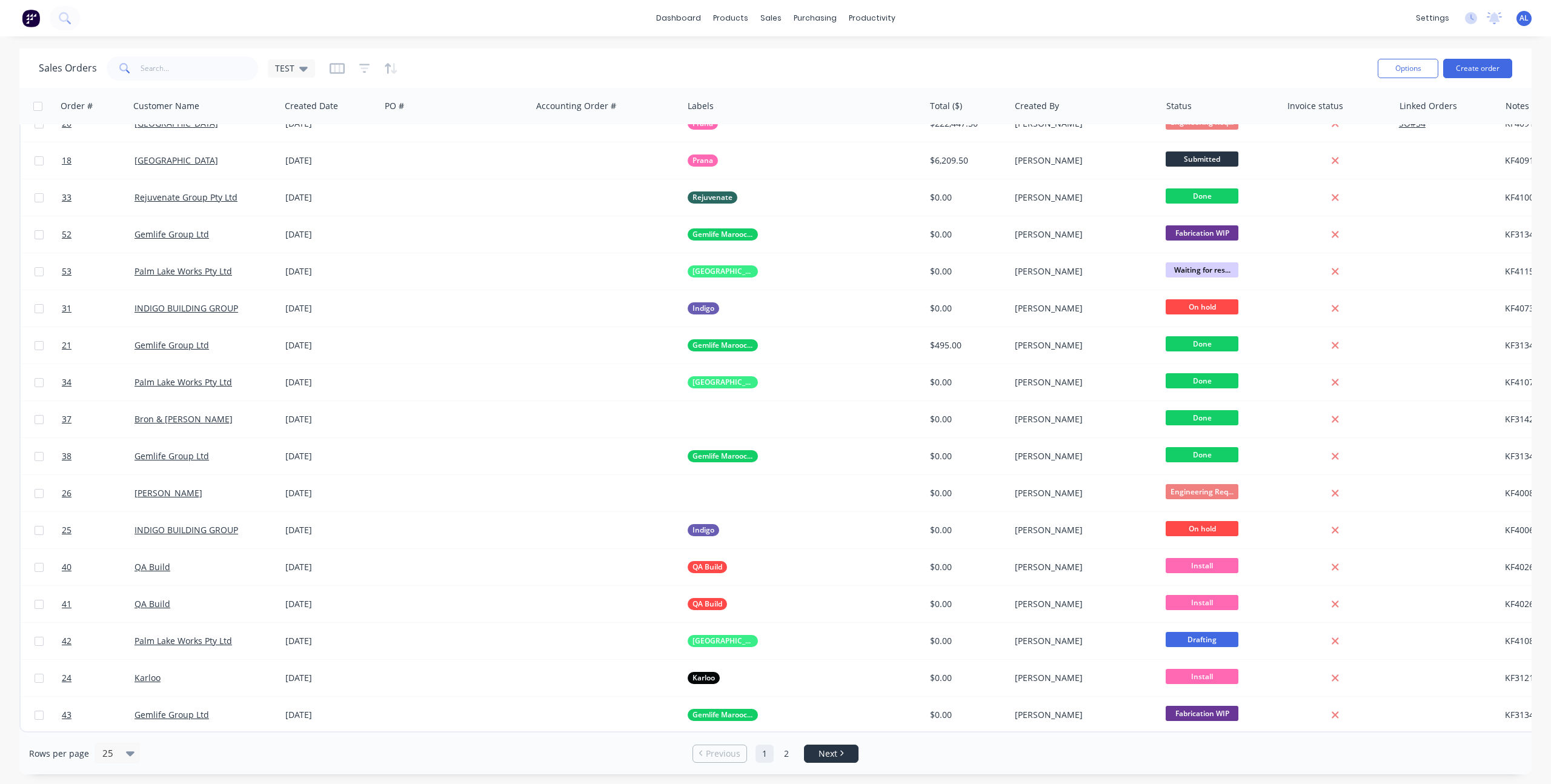
click at [818, 754] on span "Next" at bounding box center [828, 753] width 19 height 12
